Goal: Check status: Check status

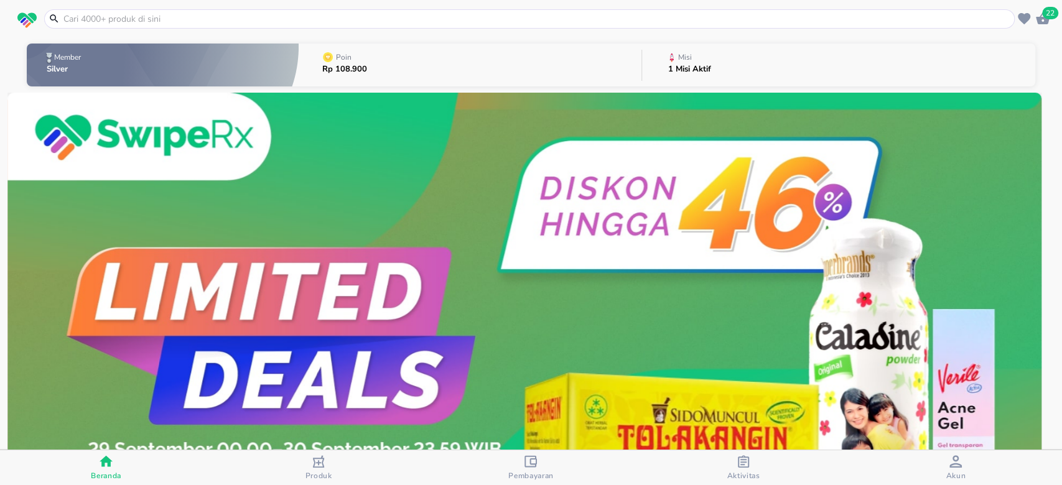
click at [715, 63] on button "Misi 1 Misi Aktif" at bounding box center [838, 64] width 393 height 49
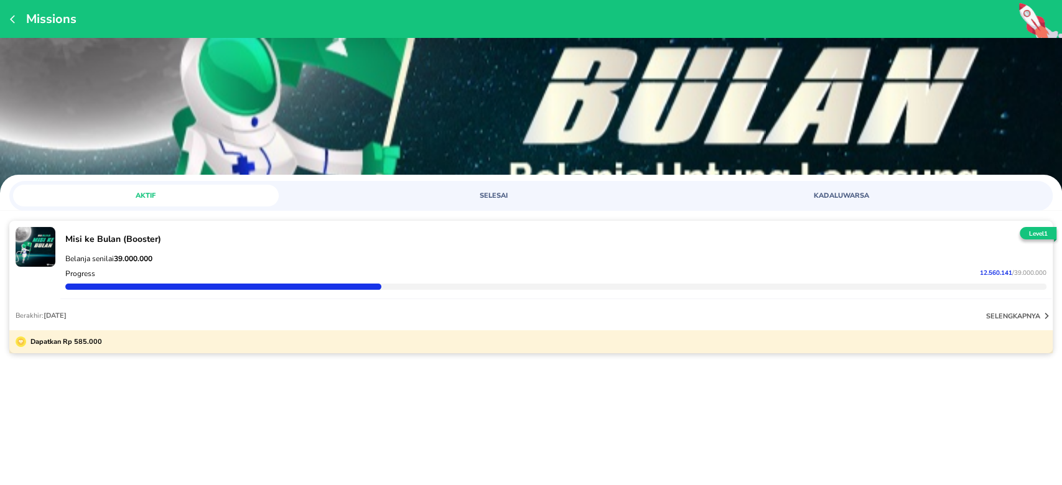
click at [179, 257] on p "Belanja senilai 39.000.000" at bounding box center [555, 259] width 981 height 10
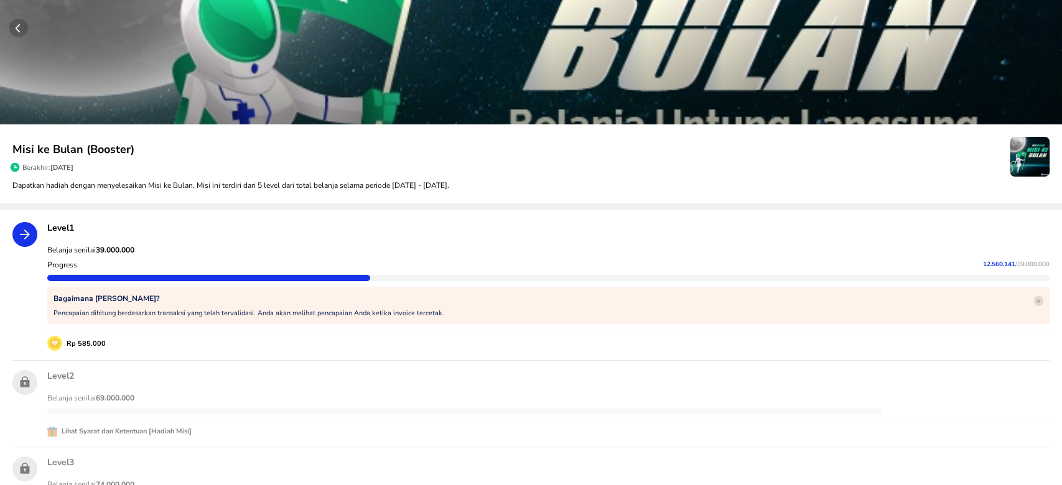
click at [114, 246] on strong "39.000.000" at bounding box center [115, 250] width 39 height 10
copy strong "39.000.000"
click at [977, 258] on div "Progress 12.560.141 / 39.000.000" at bounding box center [548, 265] width 1007 height 15
click at [983, 263] on span "12.560.141" at bounding box center [999, 264] width 32 height 9
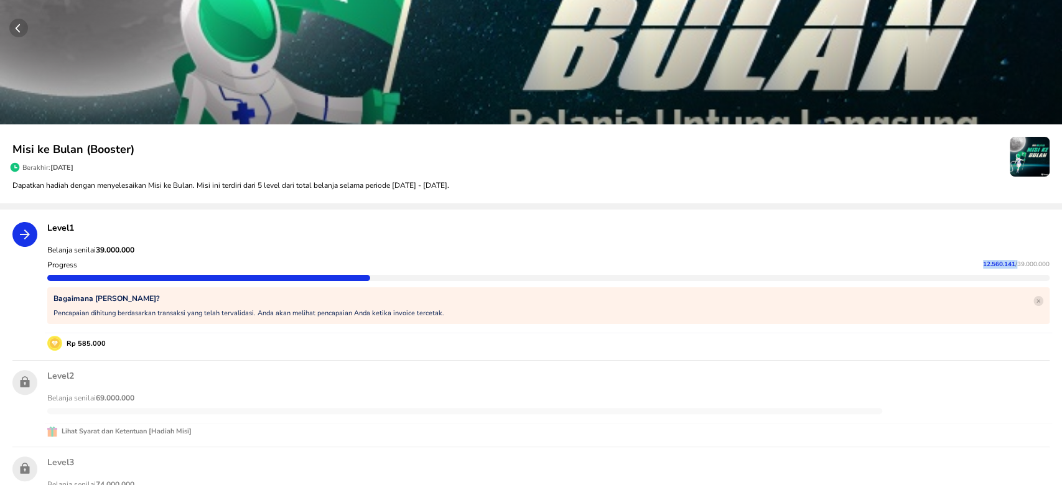
click at [983, 263] on span "12.560.141" at bounding box center [999, 264] width 32 height 9
copy p "12.560.141"
